Goal: Complete Application Form: Complete application form

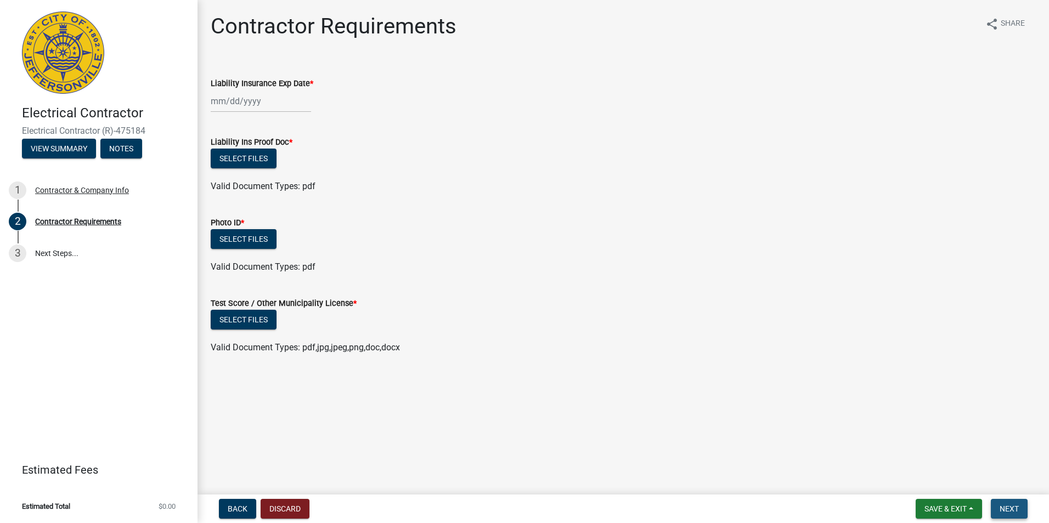
click at [999, 506] on button "Next" at bounding box center [1009, 509] width 37 height 20
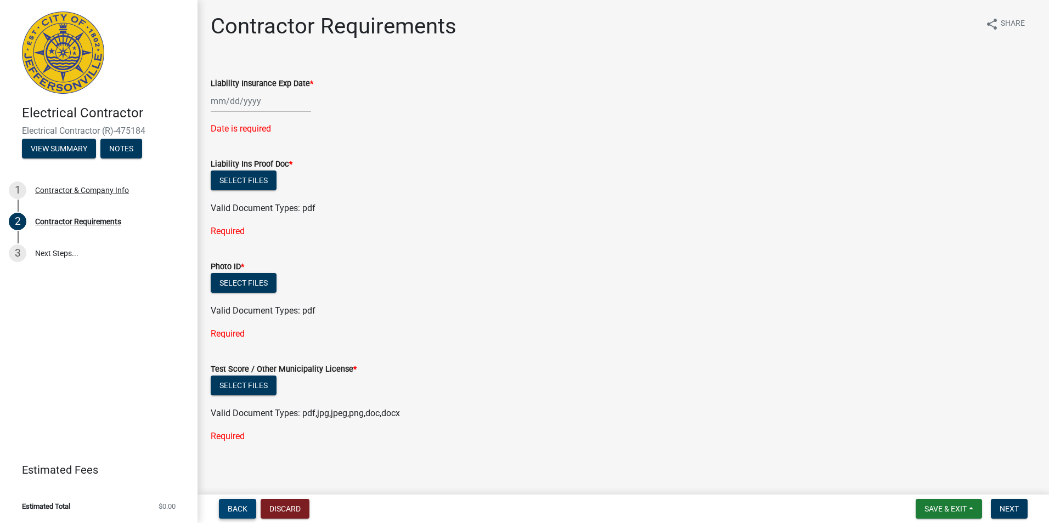
click at [246, 503] on button "Back" at bounding box center [237, 509] width 37 height 20
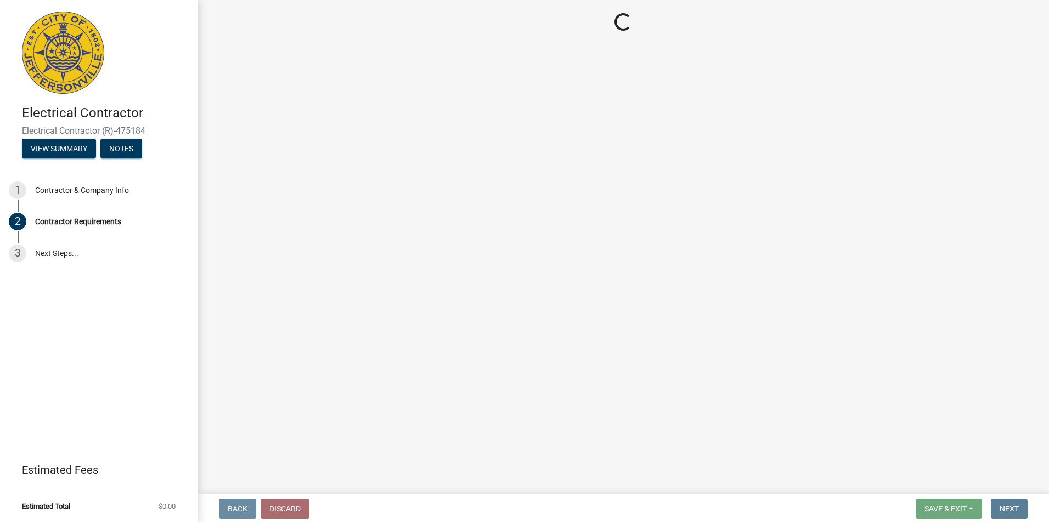
select select "KY"
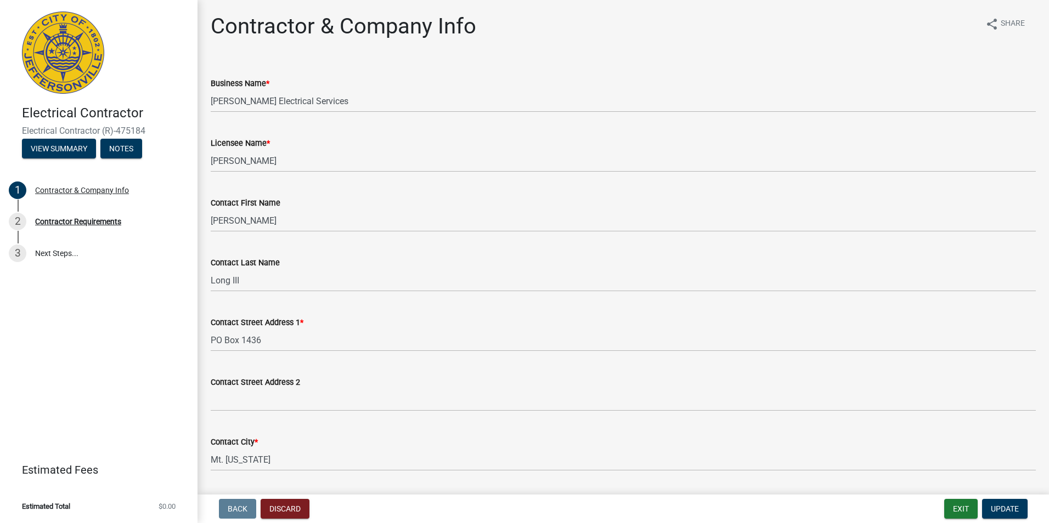
click at [89, 37] on img at bounding box center [63, 53] width 82 height 82
click at [967, 509] on button "Exit" at bounding box center [960, 509] width 33 height 20
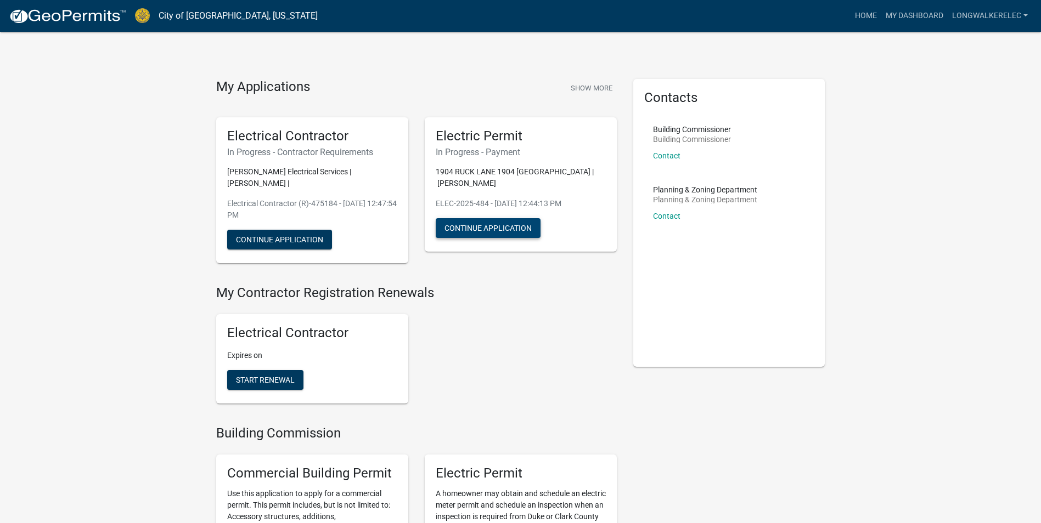
click at [504, 229] on button "Continue Application" at bounding box center [488, 228] width 105 height 20
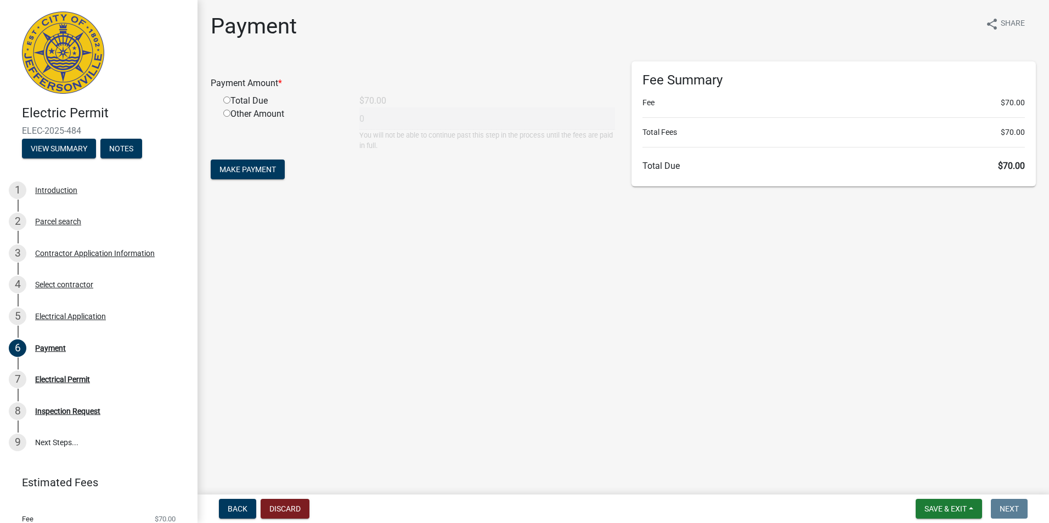
click at [227, 100] on input "radio" at bounding box center [226, 100] width 7 height 7
radio input "true"
type input "70"
click at [250, 174] on button "Make Payment" at bounding box center [248, 170] width 74 height 20
